Goal: Find specific page/section: Find specific page/section

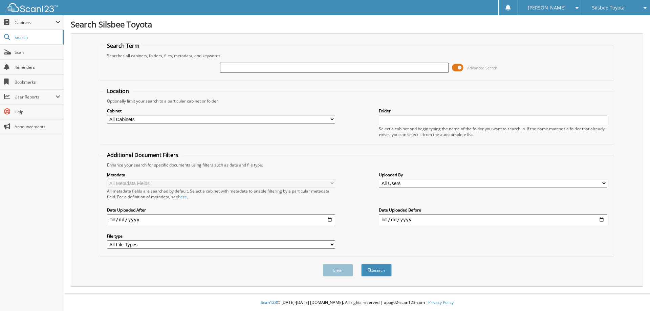
click at [601, 219] on input "date" at bounding box center [493, 219] width 228 height 11
type input "[DATE]"
click at [230, 68] on input "text" at bounding box center [334, 68] width 228 height 10
type input "RC"
click at [361, 264] on button "Search" at bounding box center [376, 270] width 30 height 13
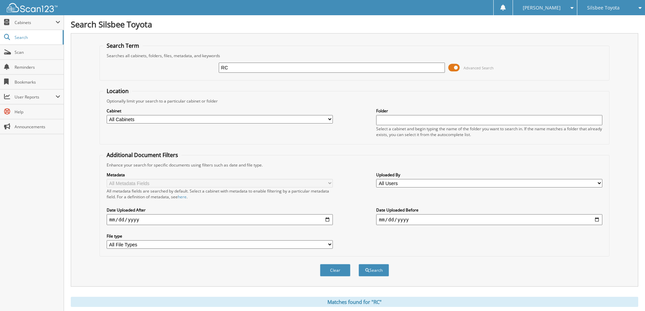
click at [245, 67] on input "RC" at bounding box center [332, 68] width 226 height 10
type input "RC294780"
click at [359, 264] on button "Search" at bounding box center [374, 270] width 30 height 13
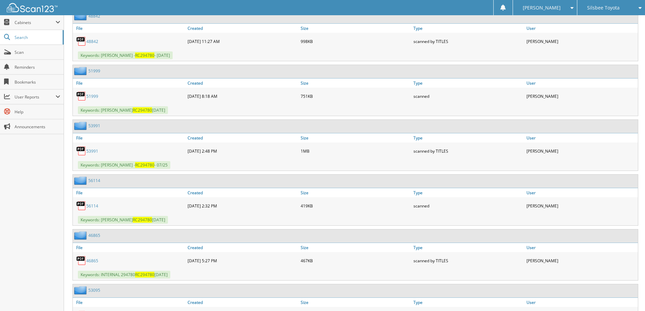
scroll to position [508, 0]
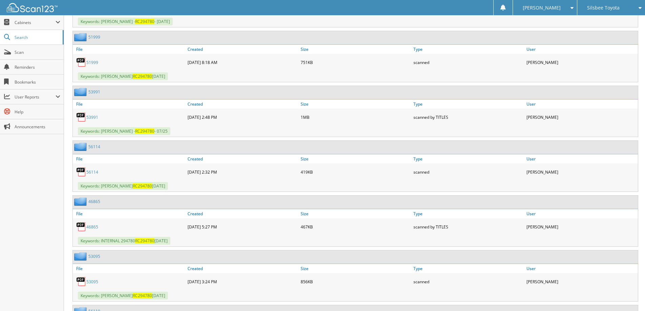
drag, startPoint x: 101, startPoint y: 186, endPoint x: 195, endPoint y: 187, distance: 93.5
click at [195, 187] on div "Keywords: BRITT-RODRIGUEZ, SHIRLEY RC294780 09/12/25" at bounding box center [355, 185] width 565 height 11
copy span "BRITT-RODRIGUEZ, SHIRLEY RC294780 09/12/25"
click at [26, 51] on span "Scan" at bounding box center [38, 52] width 46 height 6
